Goal: Information Seeking & Learning: Learn about a topic

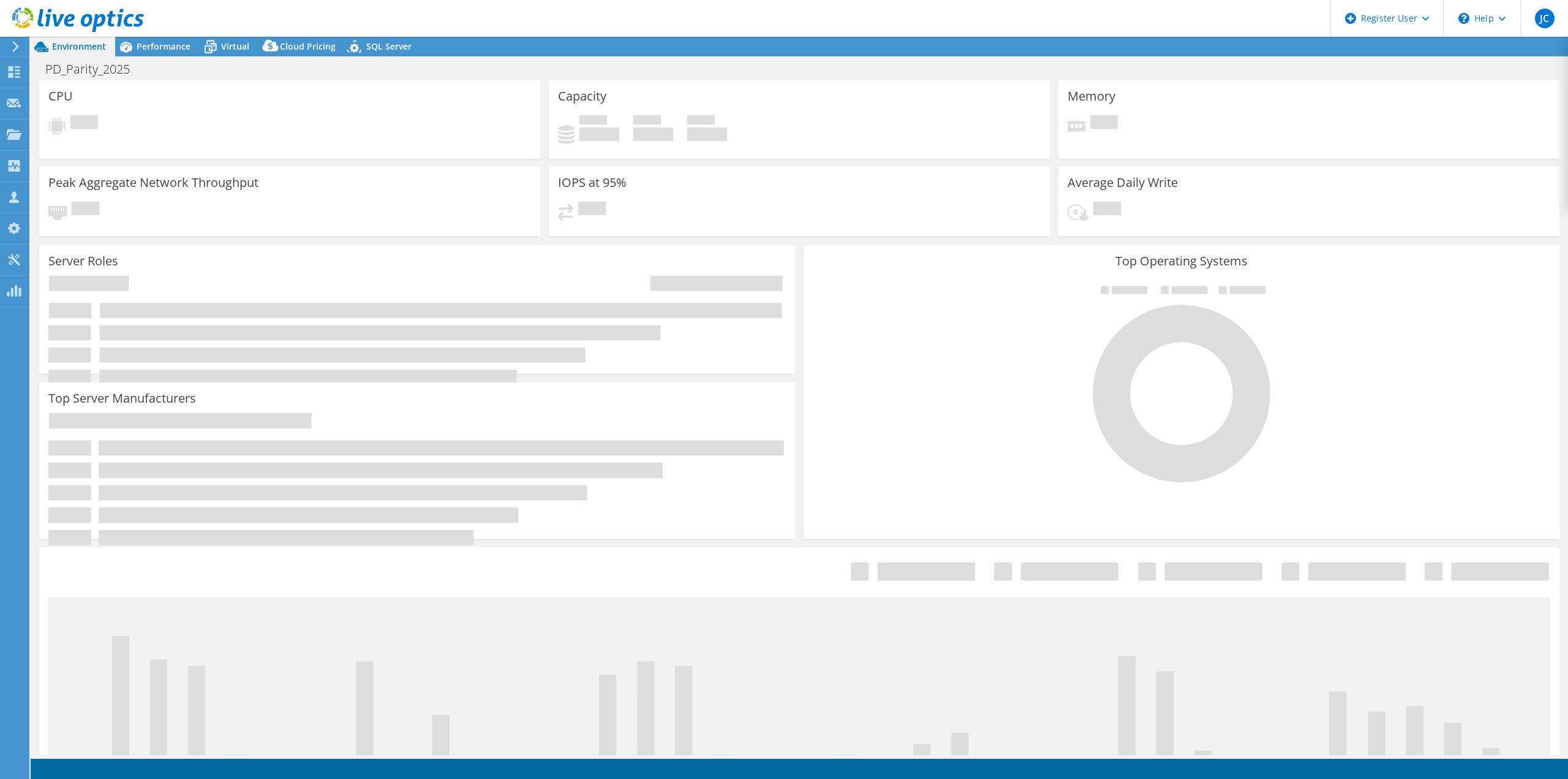
select select "USD"
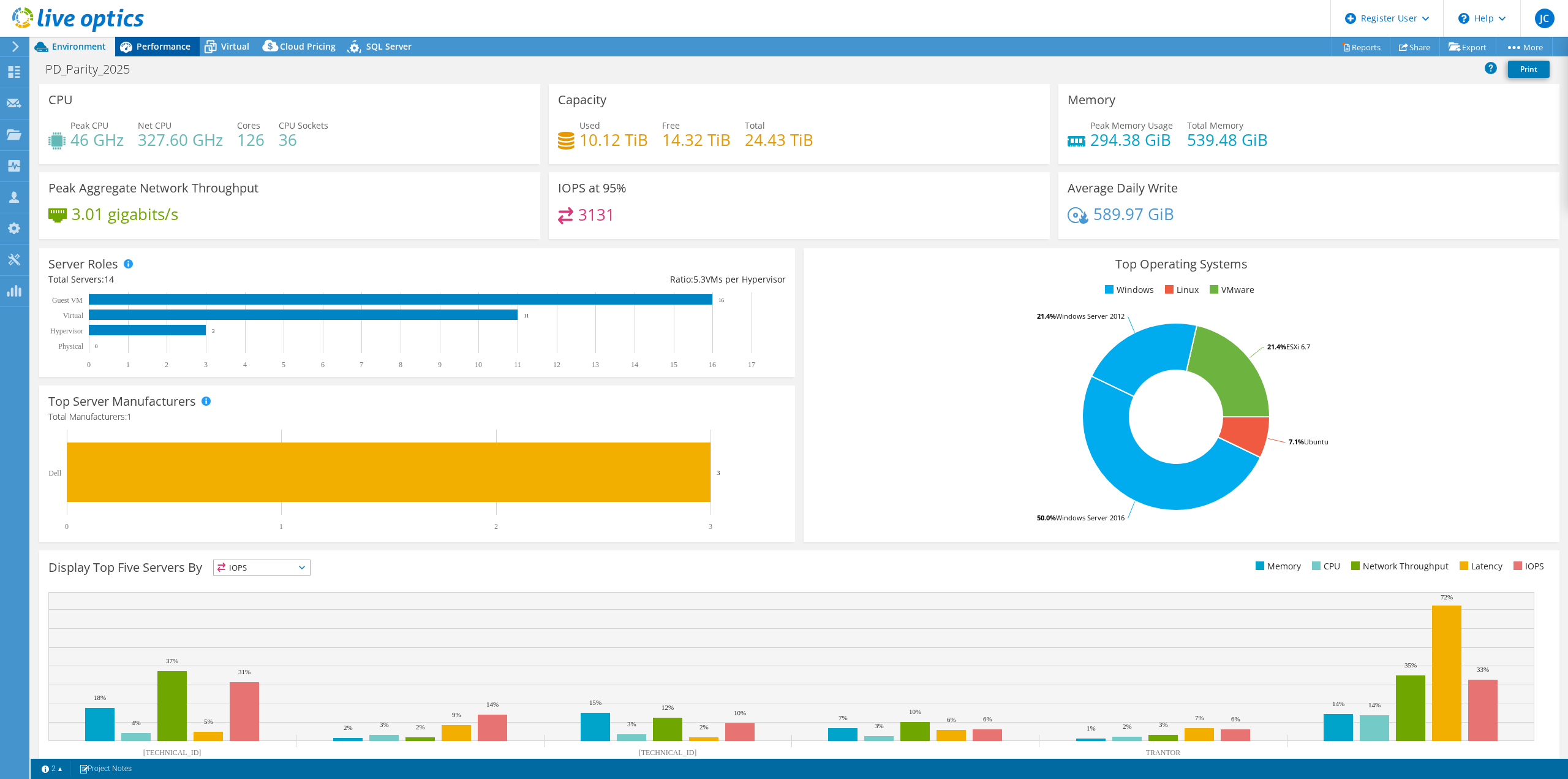
click at [163, 43] on span "Performance" at bounding box center [164, 46] width 54 height 11
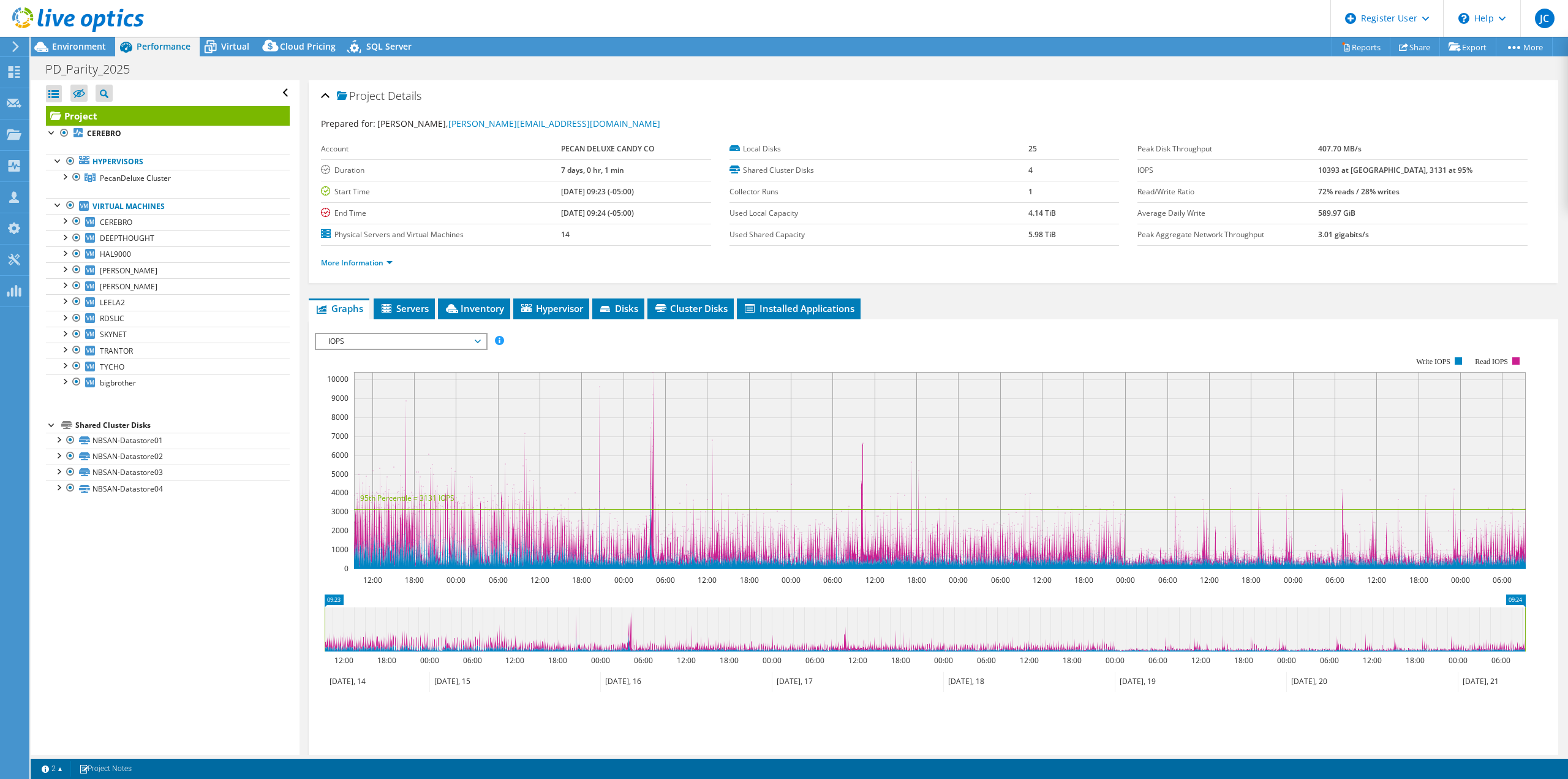
click at [420, 342] on span "IOPS" at bounding box center [401, 341] width 157 height 15
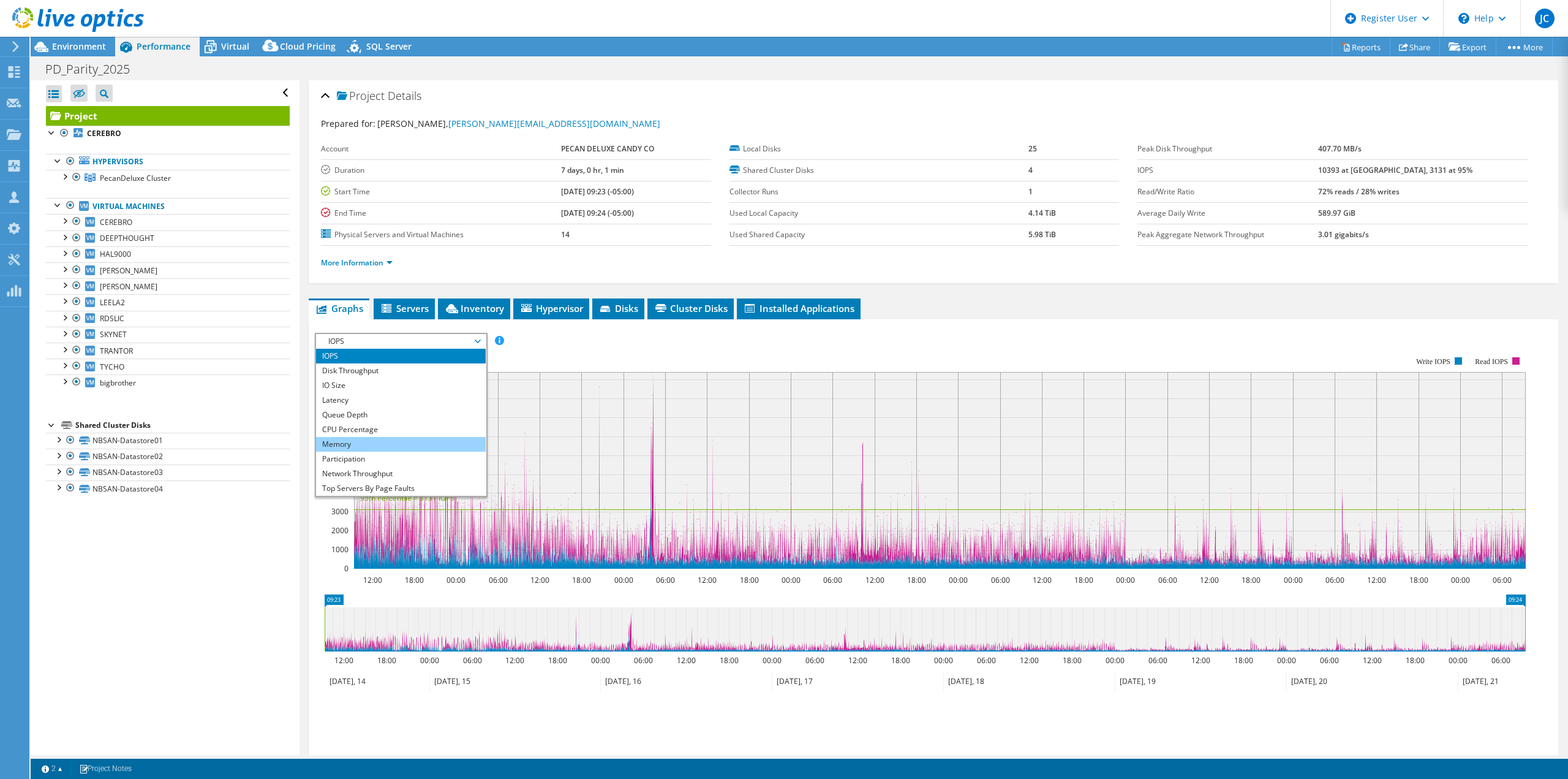
click at [360, 440] on li "Memory" at bounding box center [401, 444] width 170 height 15
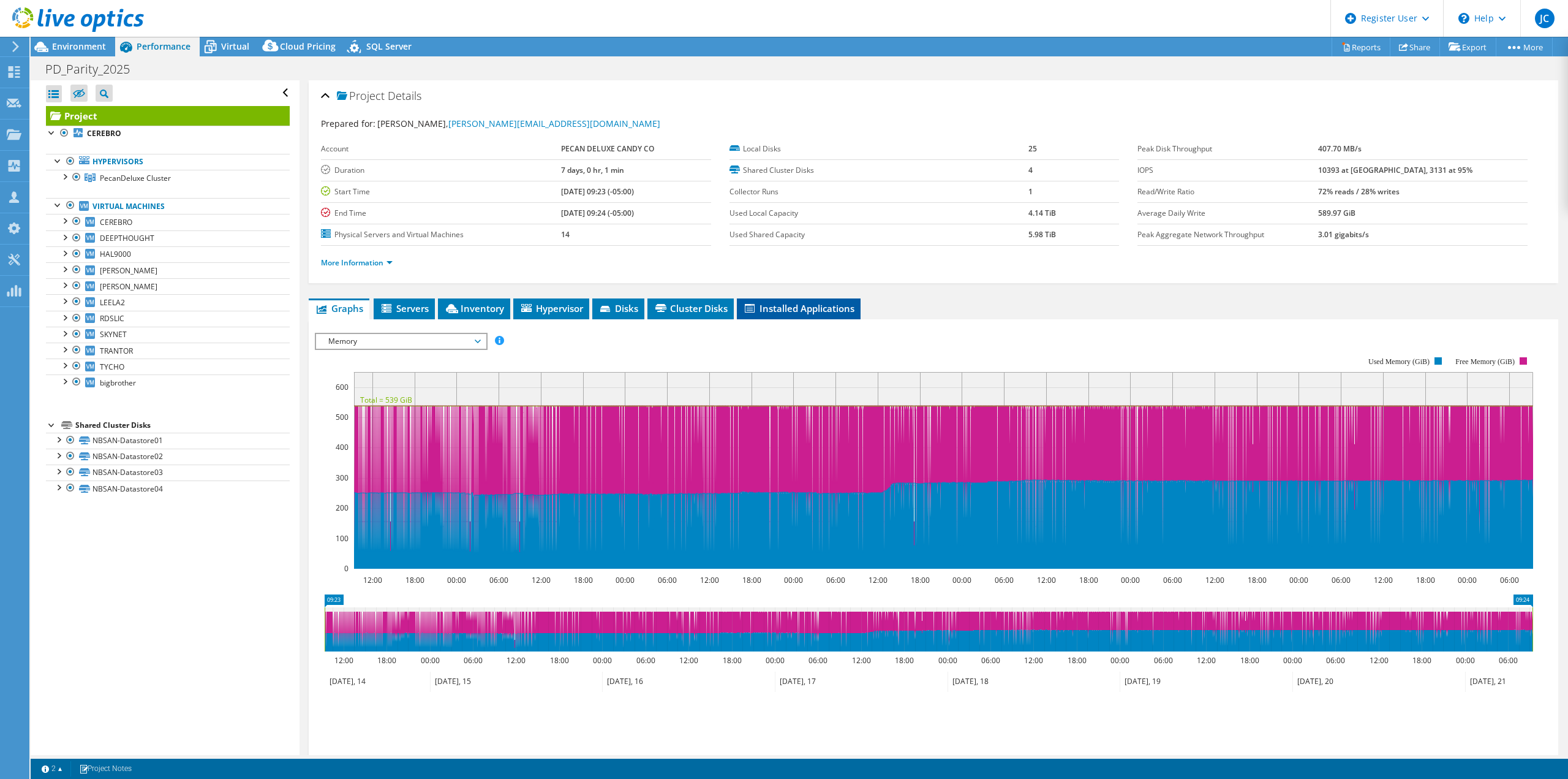
click at [794, 306] on span "Installed Applications" at bounding box center [798, 308] width 111 height 12
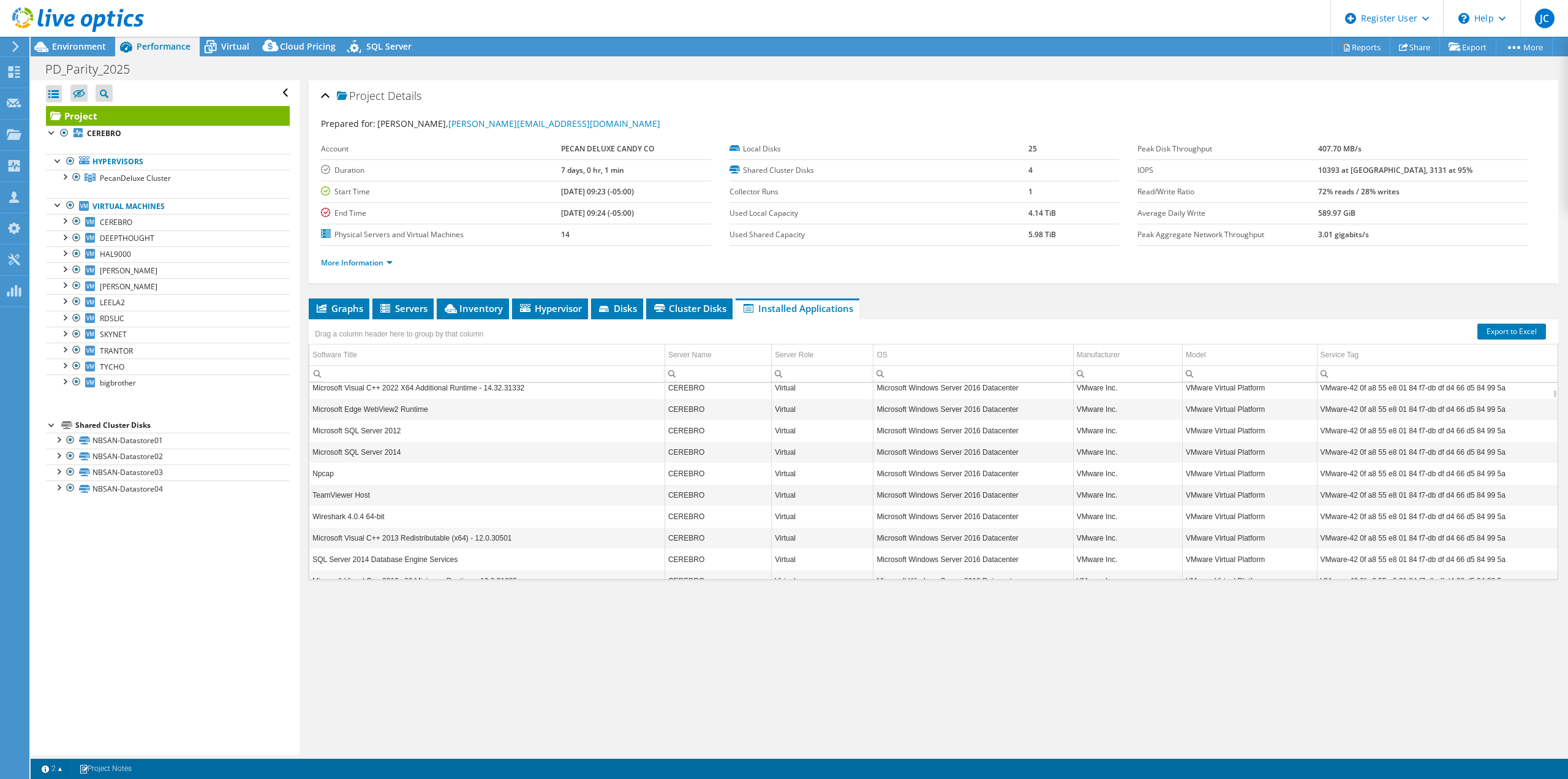
scroll to position [882, 0]
click at [90, 113] on link "Project" at bounding box center [168, 116] width 244 height 20
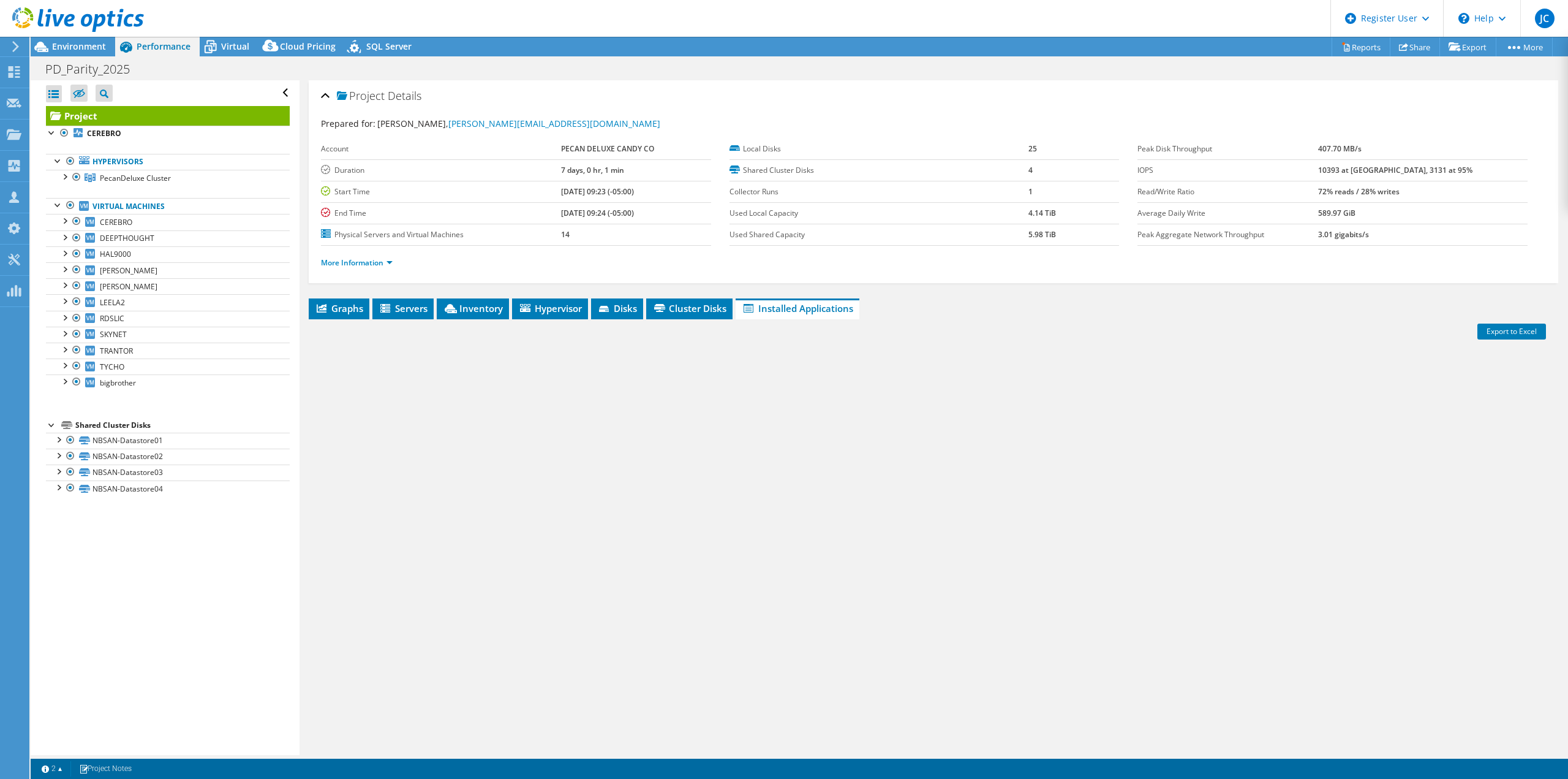
click at [78, 44] on span "Environment" at bounding box center [79, 46] width 54 height 11
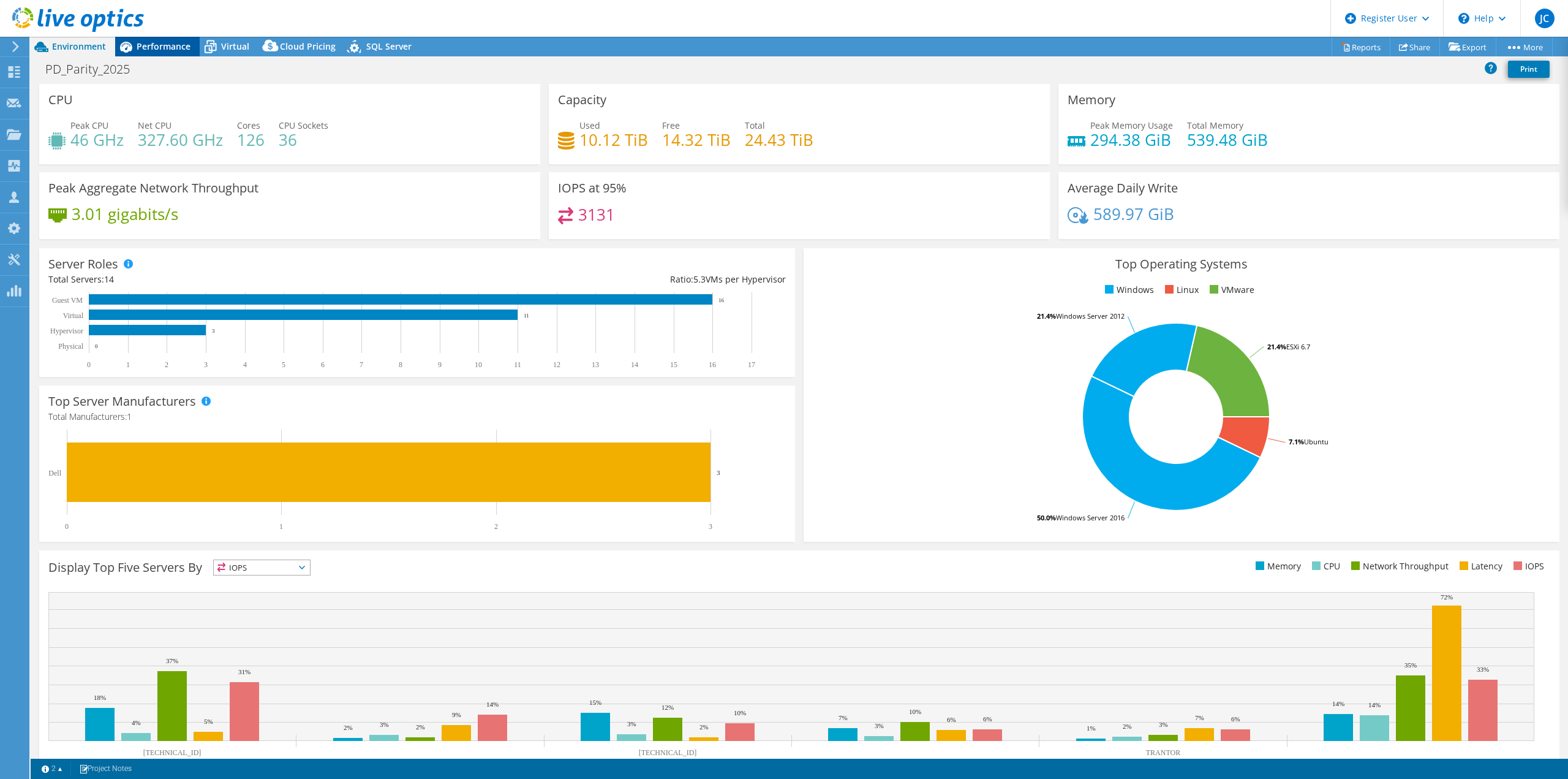
click at [160, 47] on span "Performance" at bounding box center [164, 46] width 54 height 11
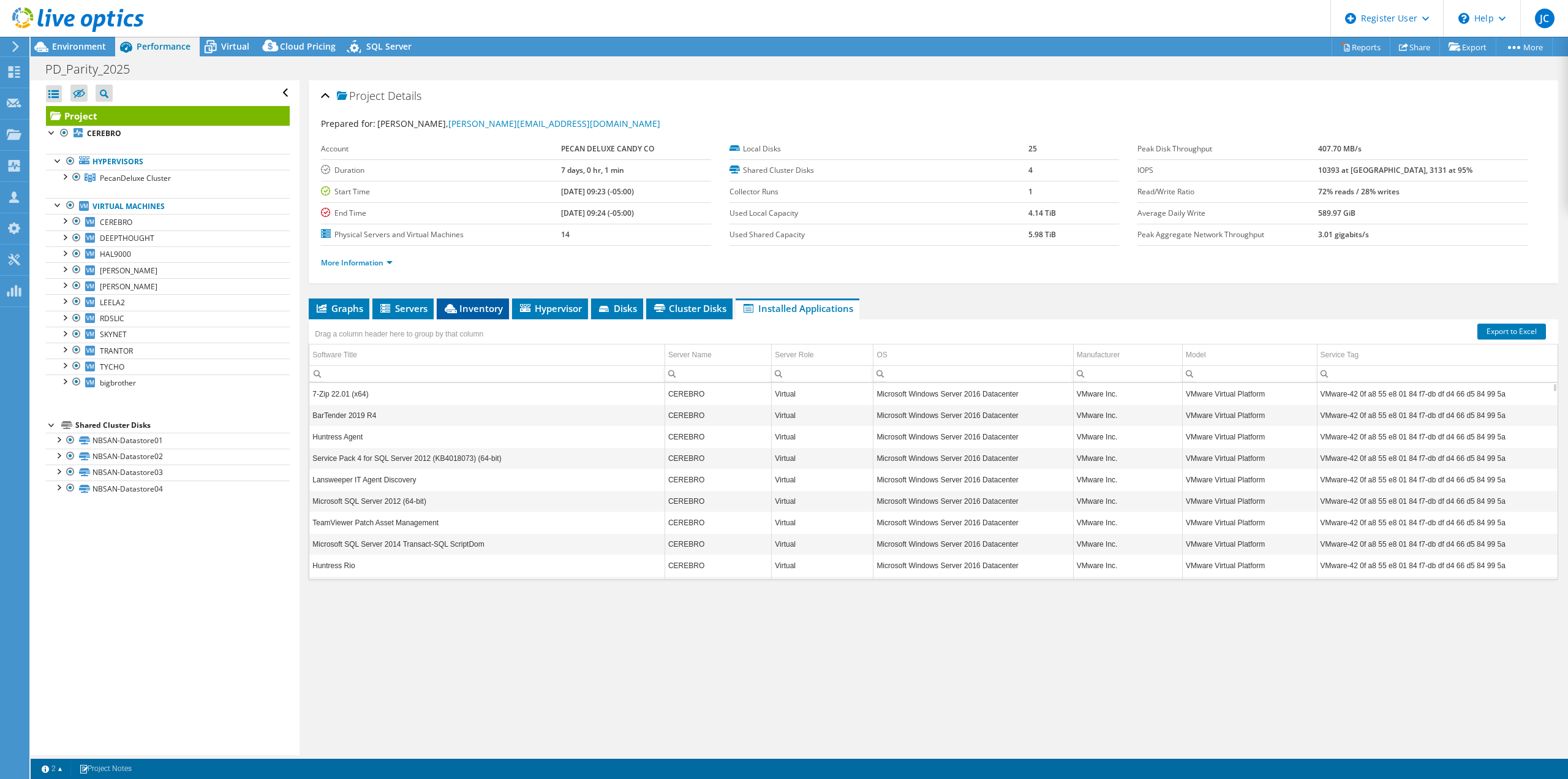
click at [496, 315] on li "Inventory" at bounding box center [473, 309] width 72 height 21
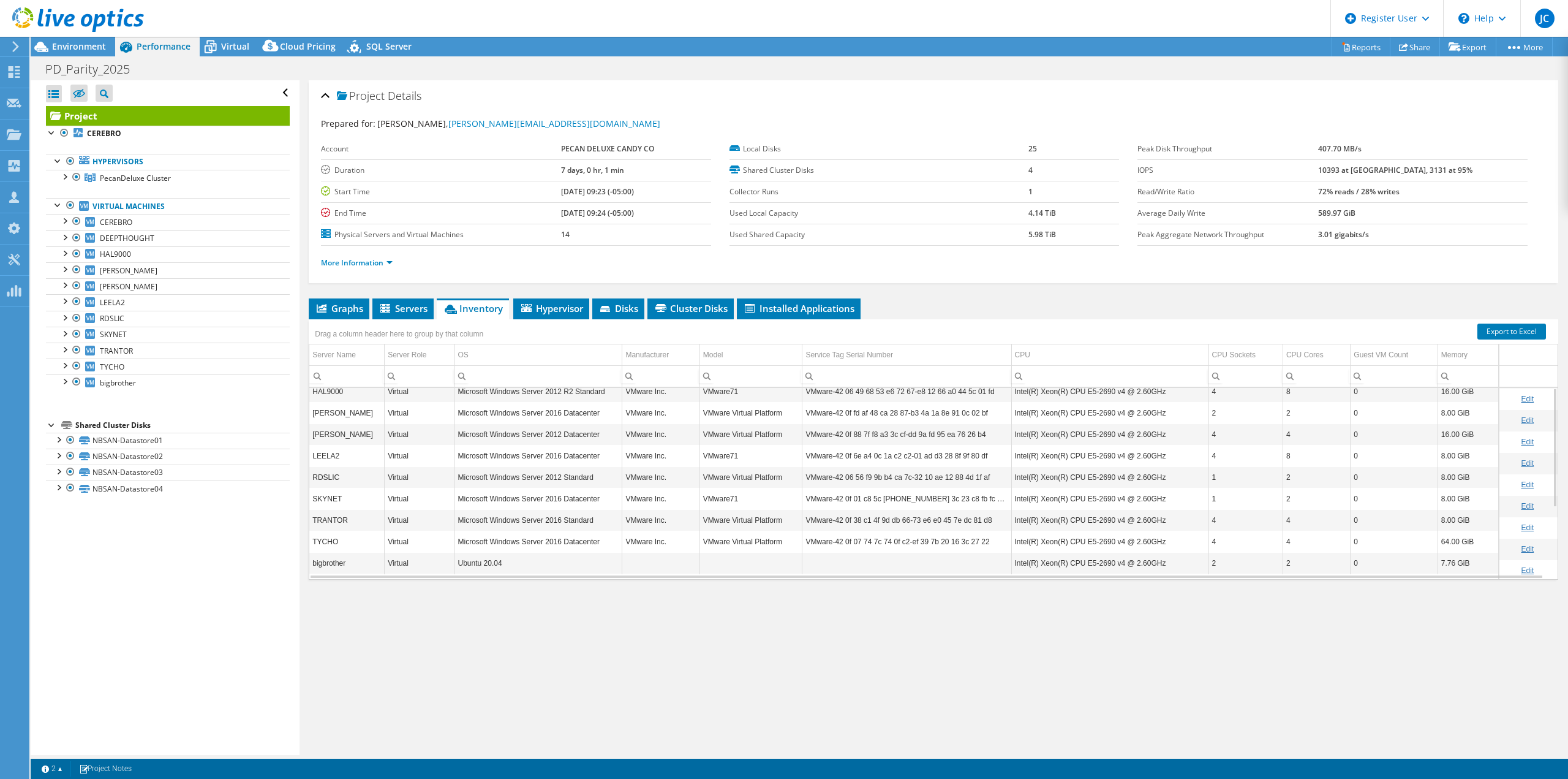
scroll to position [0, 0]
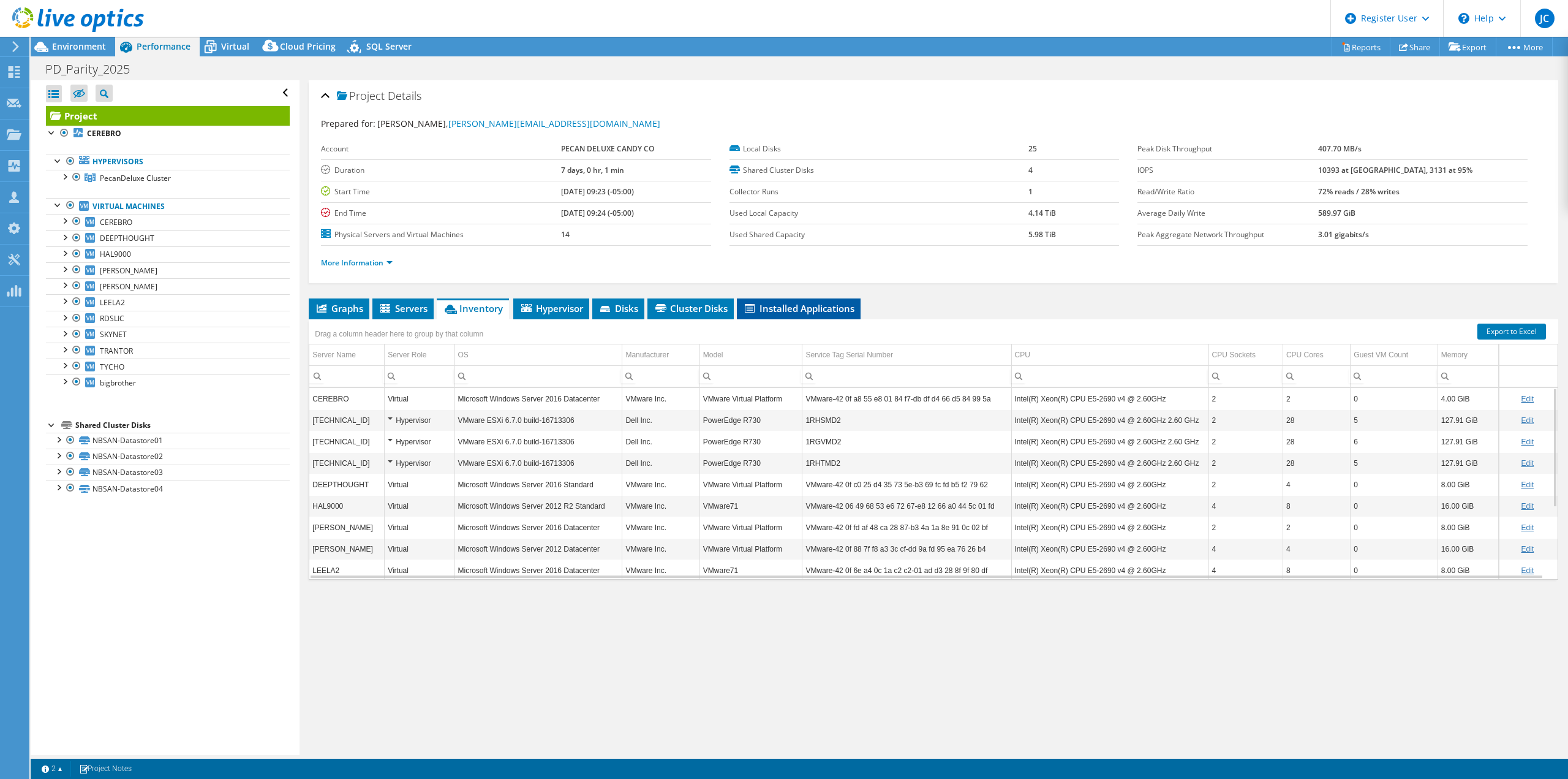
click at [766, 304] on span "Installed Applications" at bounding box center [798, 308] width 111 height 12
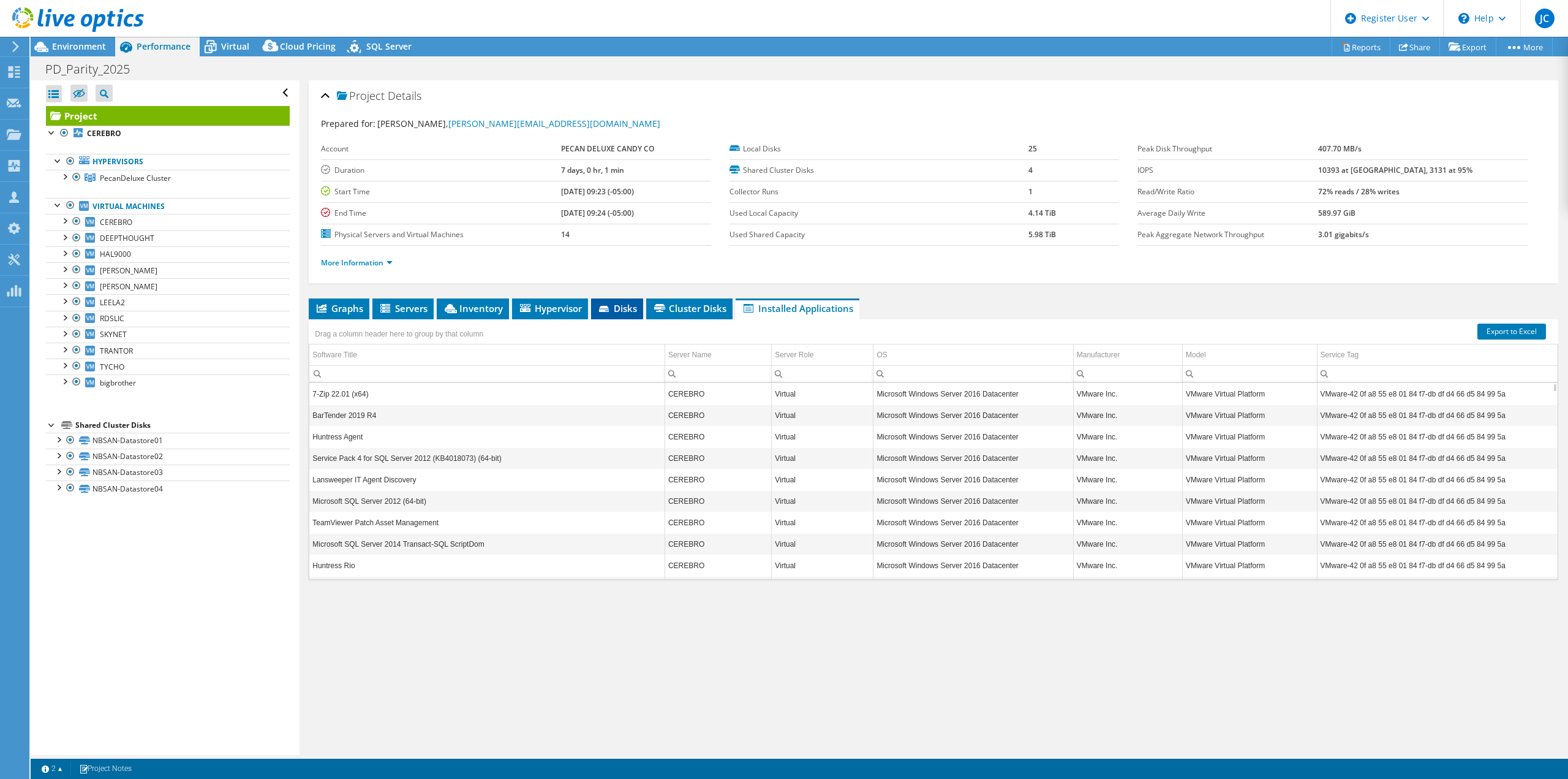
click at [613, 300] on li "Disks" at bounding box center [617, 309] width 52 height 21
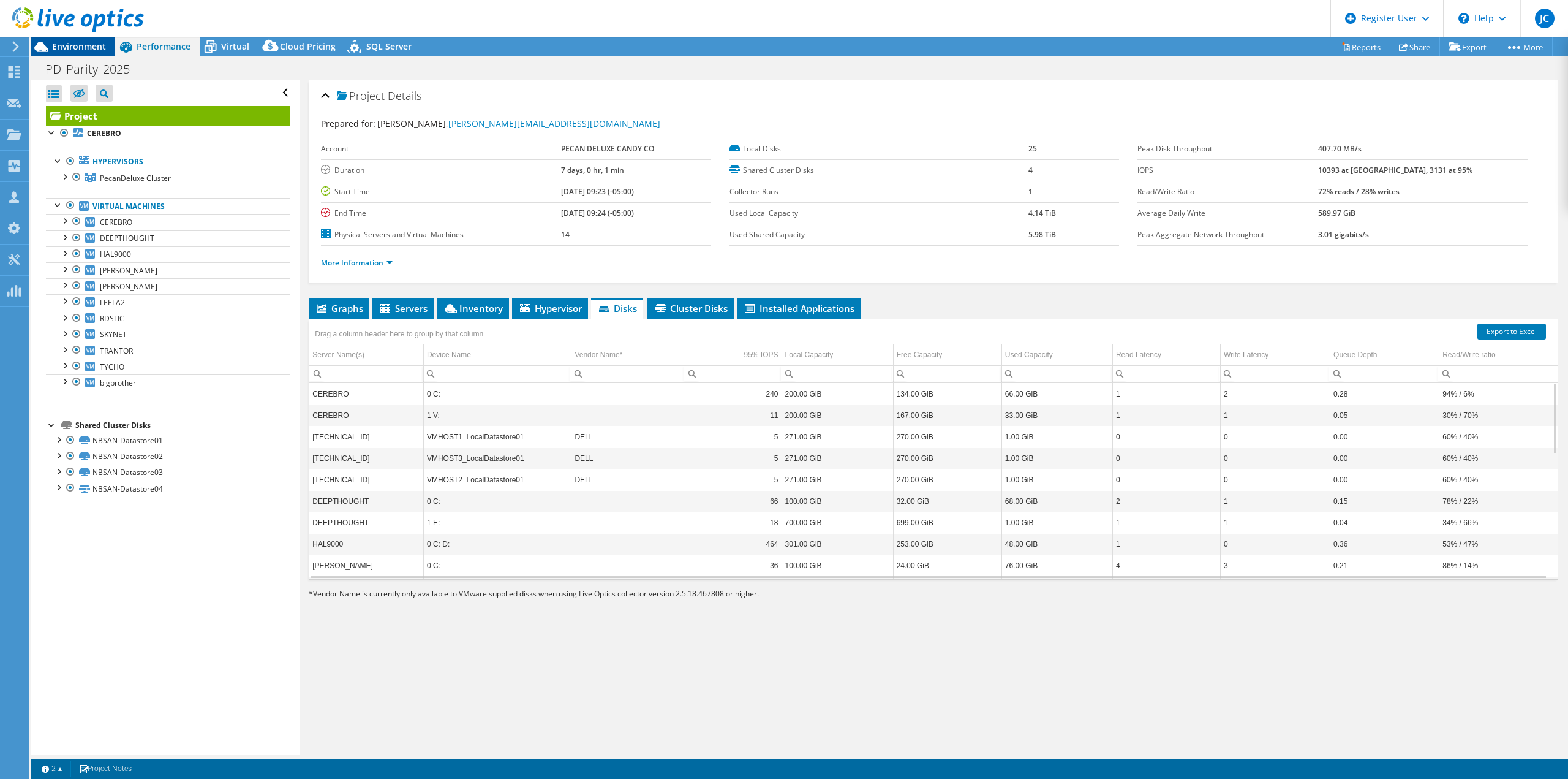
click at [80, 41] on span "Environment" at bounding box center [79, 46] width 54 height 11
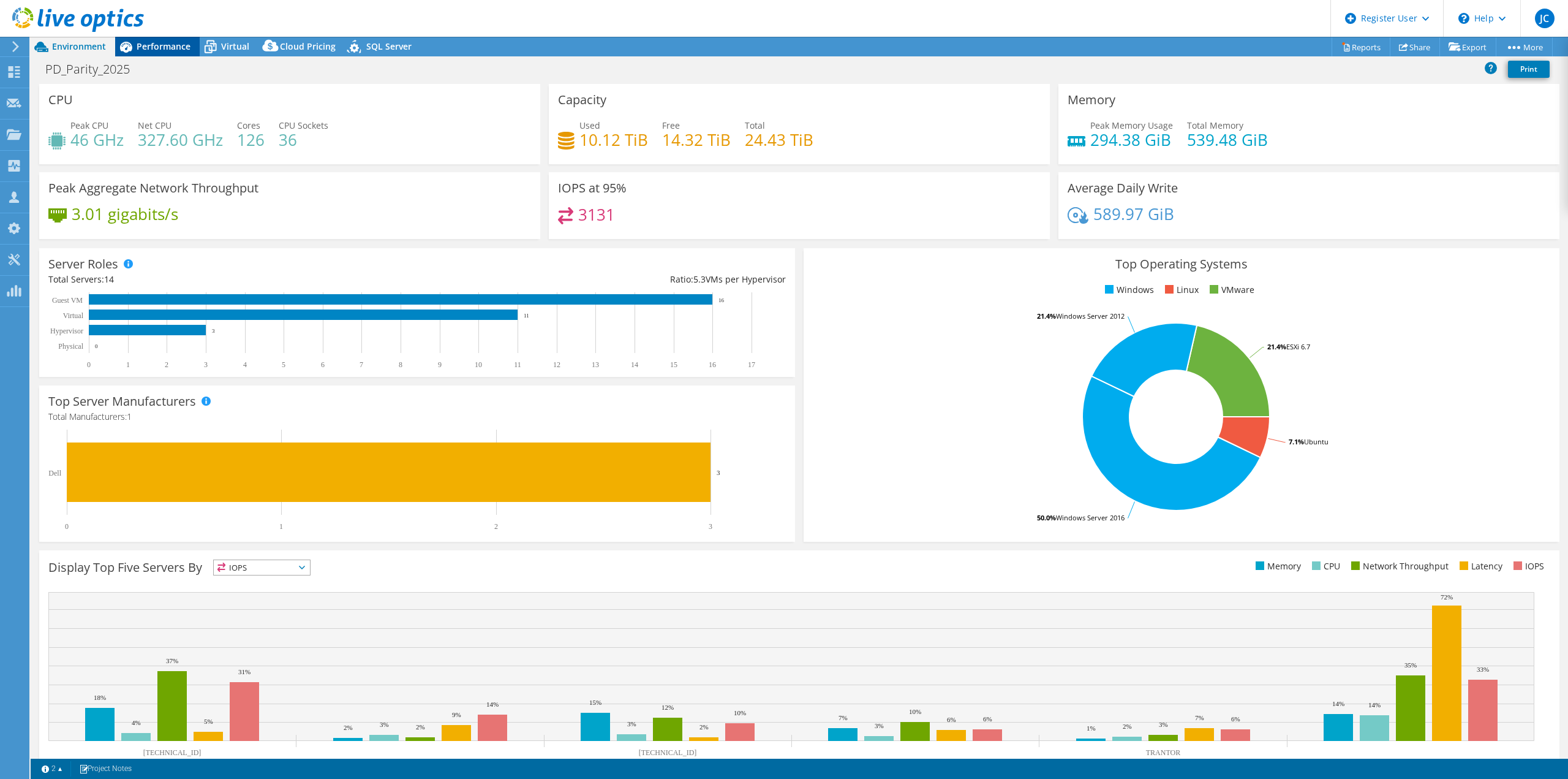
click at [179, 50] on span "Performance" at bounding box center [164, 46] width 54 height 11
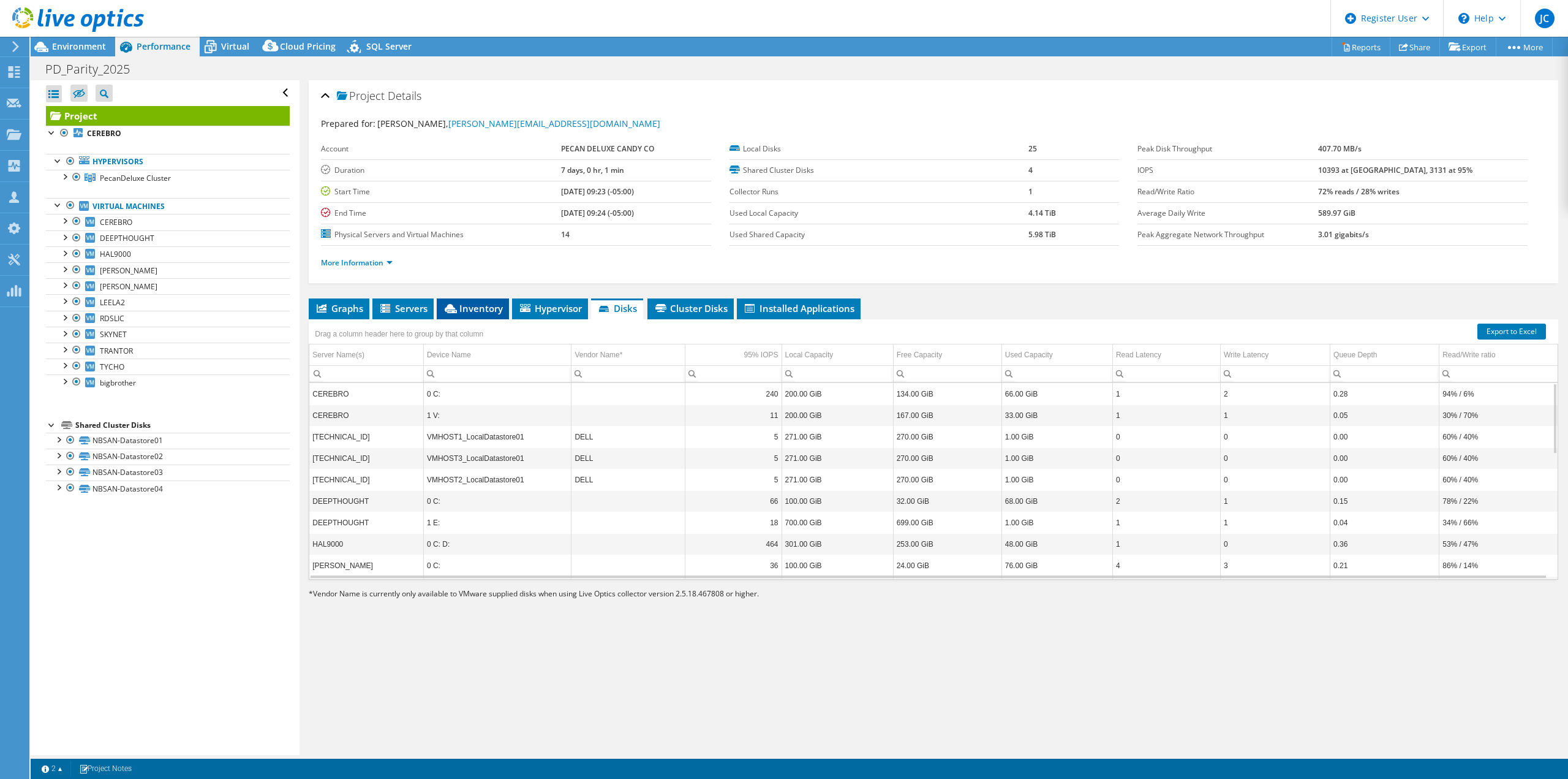
click at [482, 306] on span "Inventory" at bounding box center [473, 308] width 60 height 12
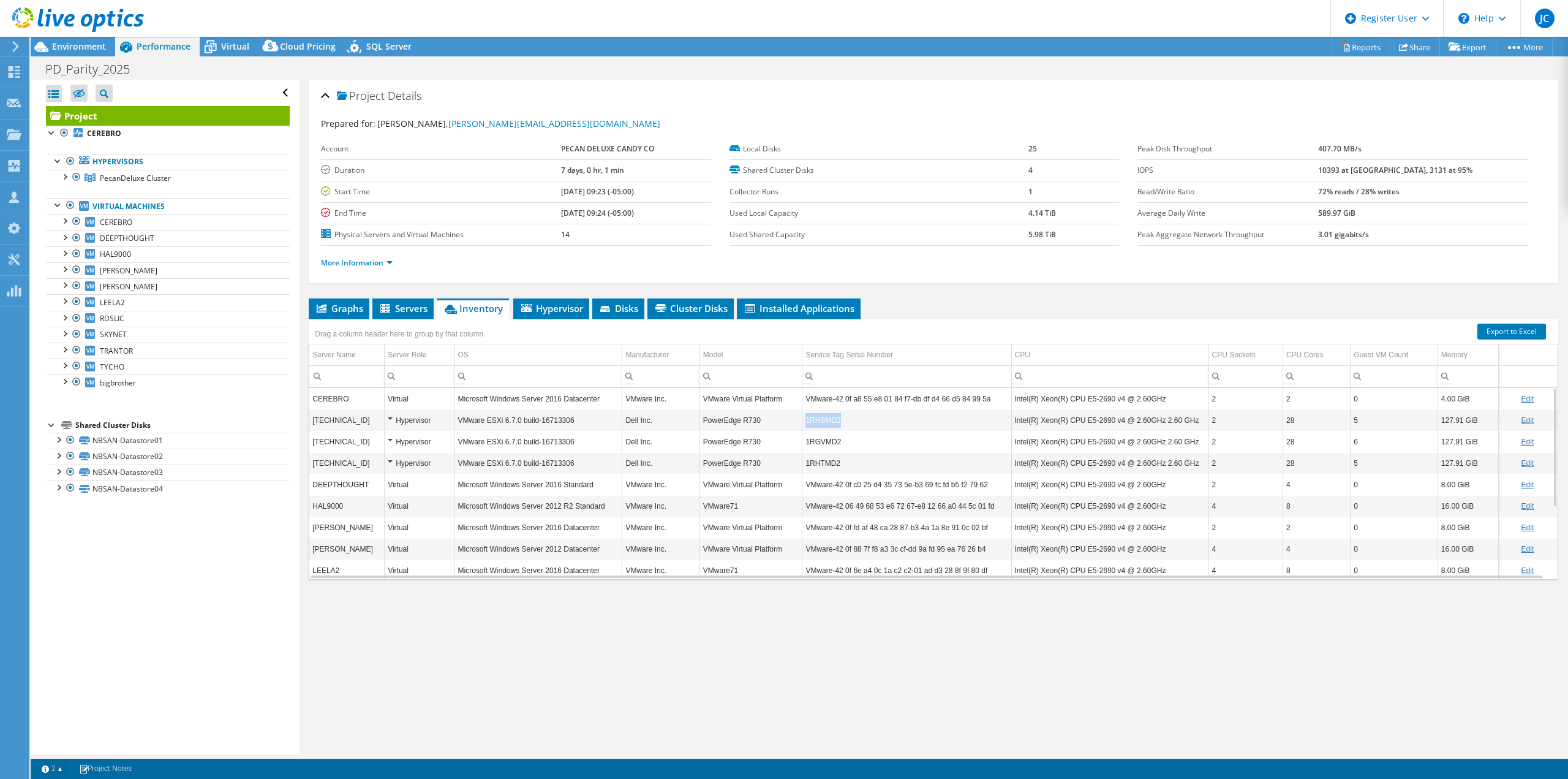
copy td "1RHSMD2"
drag, startPoint x: 835, startPoint y: 420, endPoint x: 804, endPoint y: 421, distance: 31.0
click at [804, 421] on td "1RHSMD2" at bounding box center [907, 420] width 209 height 21
